Goal: Information Seeking & Learning: Learn about a topic

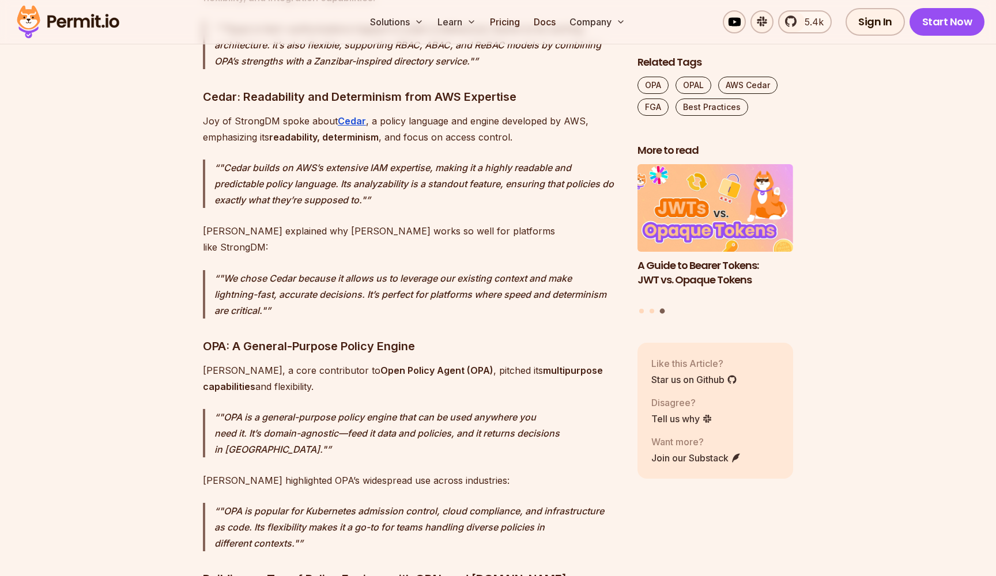
scroll to position [2224, 0]
click at [344, 114] on strong "Cedar" at bounding box center [352, 120] width 28 height 12
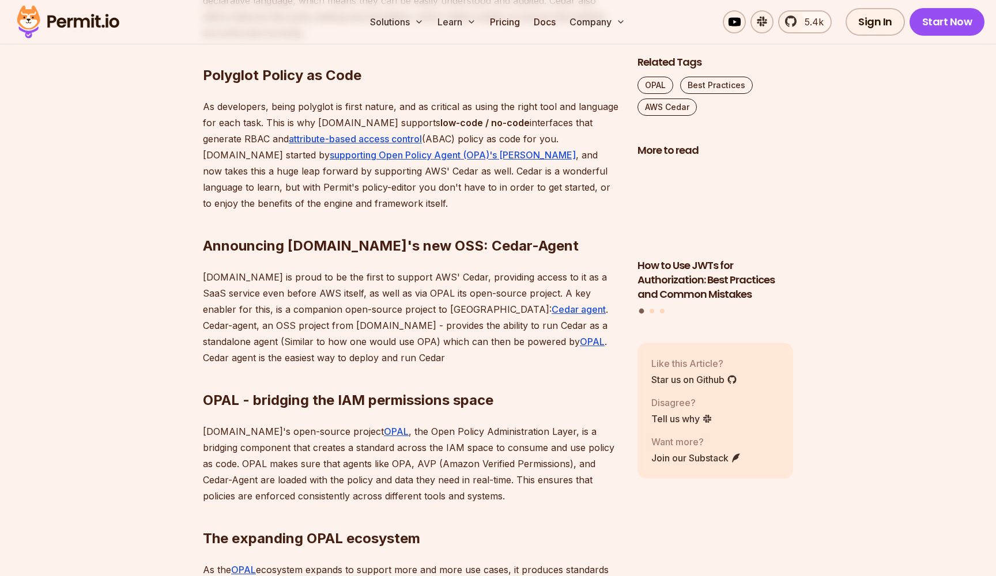
scroll to position [1650, 0]
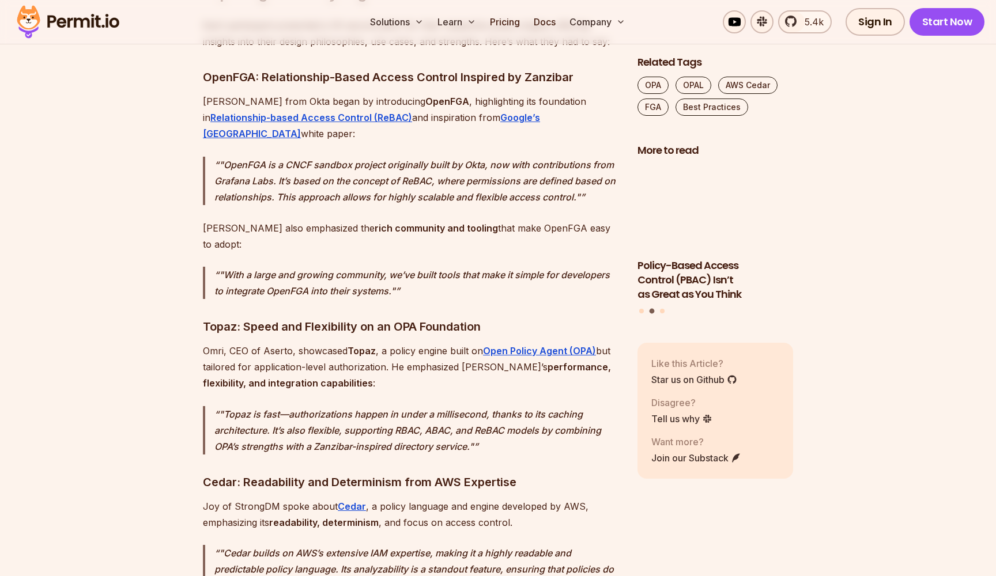
scroll to position [1849, 0]
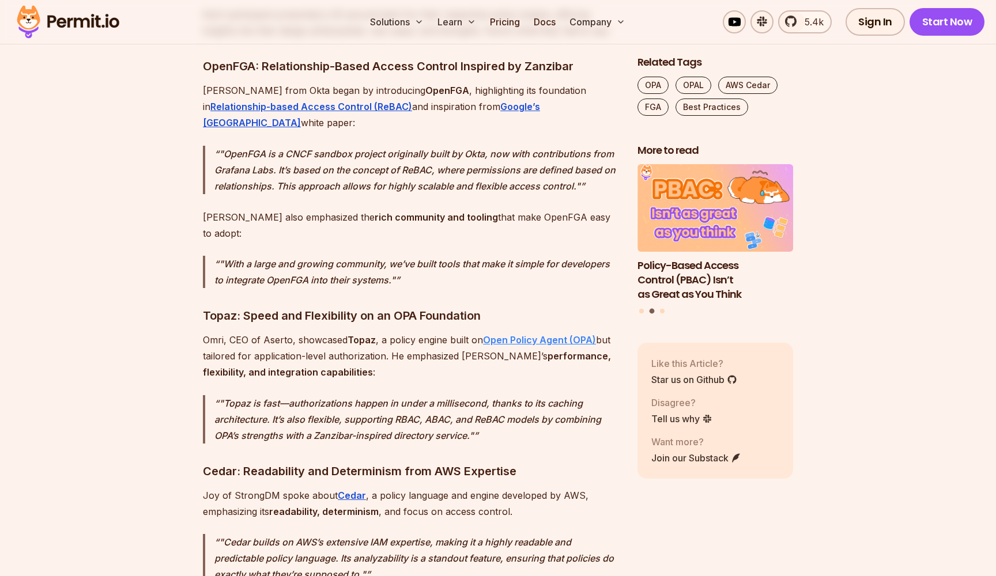
click at [533, 334] on strong "Open Policy Agent (OPA)" at bounding box center [539, 340] width 113 height 12
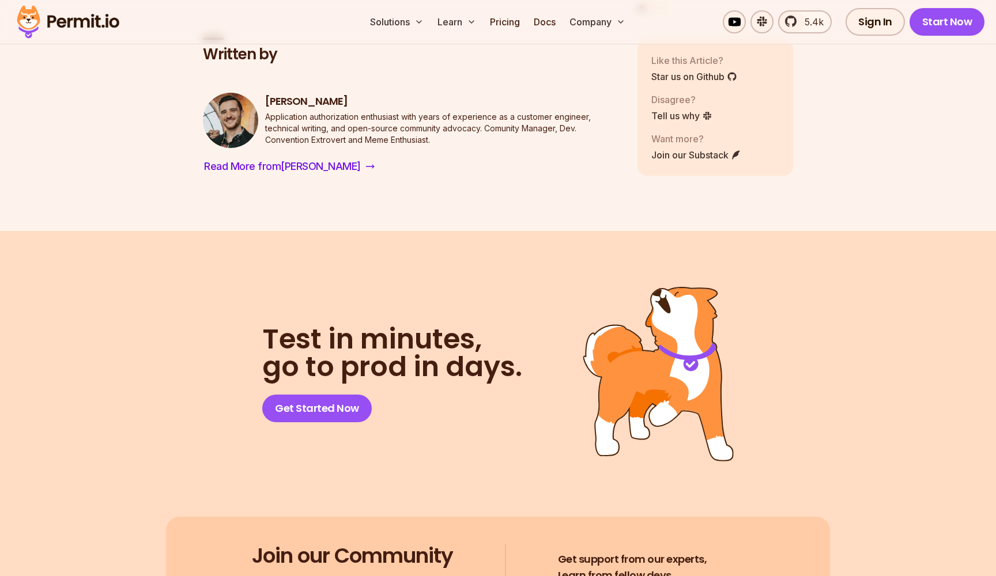
scroll to position [6131, 0]
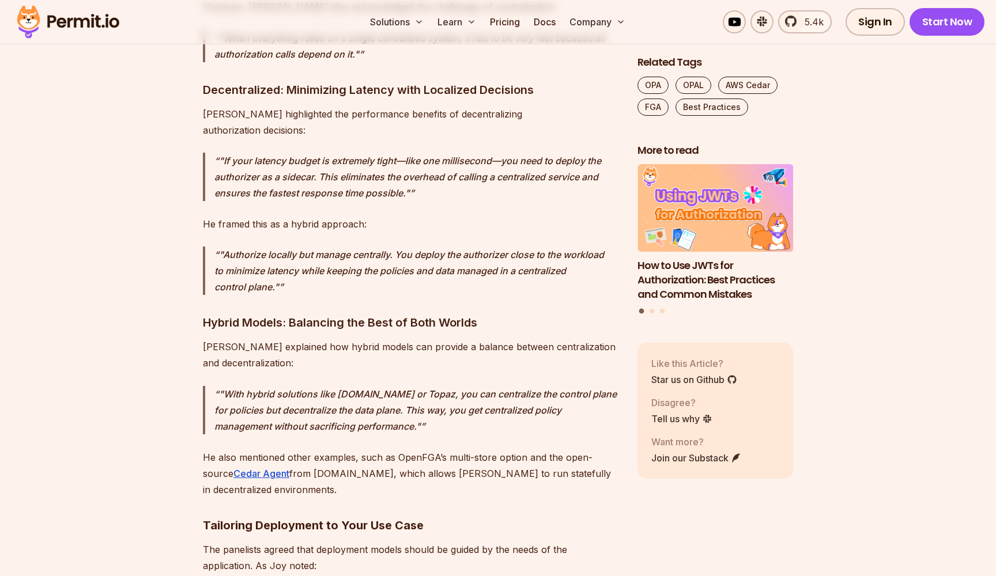
scroll to position [4564, 0]
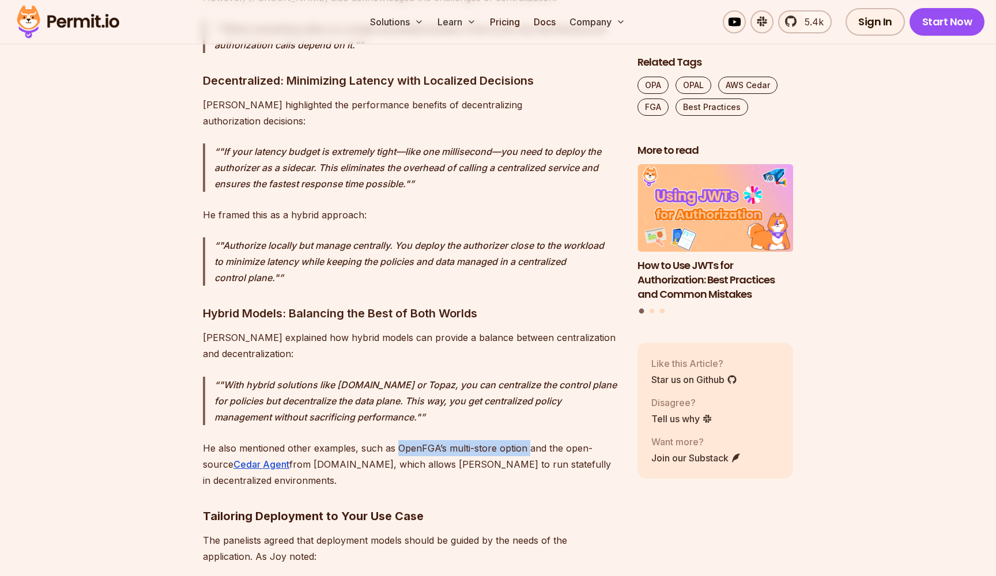
drag, startPoint x: 396, startPoint y: 319, endPoint x: 526, endPoint y: 314, distance: 129.8
click at [526, 440] on p "He also mentioned other examples, such as OpenFGA’s multi-store option and the …" at bounding box center [411, 464] width 416 height 48
copy p "OpenFGA’s multi-store option"
